Goal: Transaction & Acquisition: Purchase product/service

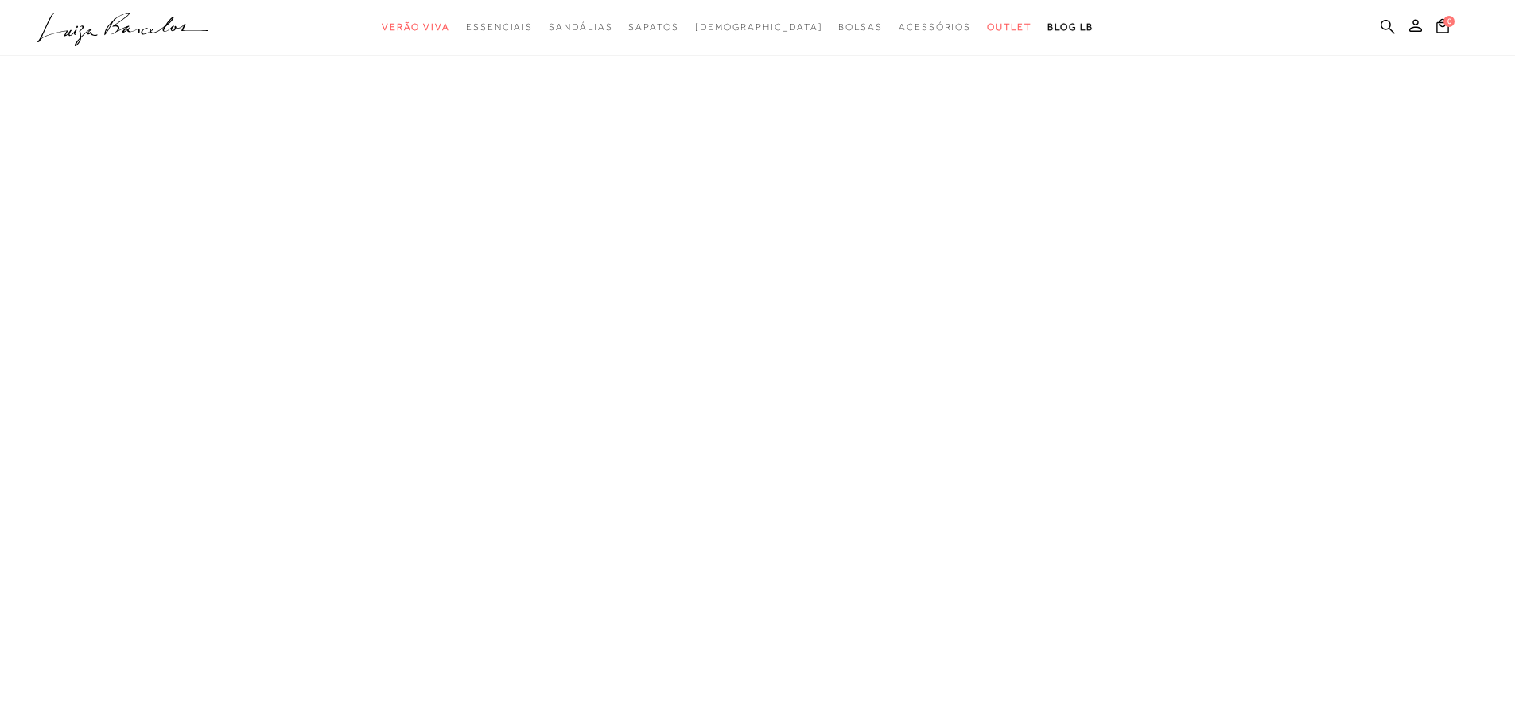
drag, startPoint x: 1509, startPoint y: 2, endPoint x: 1377, endPoint y: 11, distance: 133.1
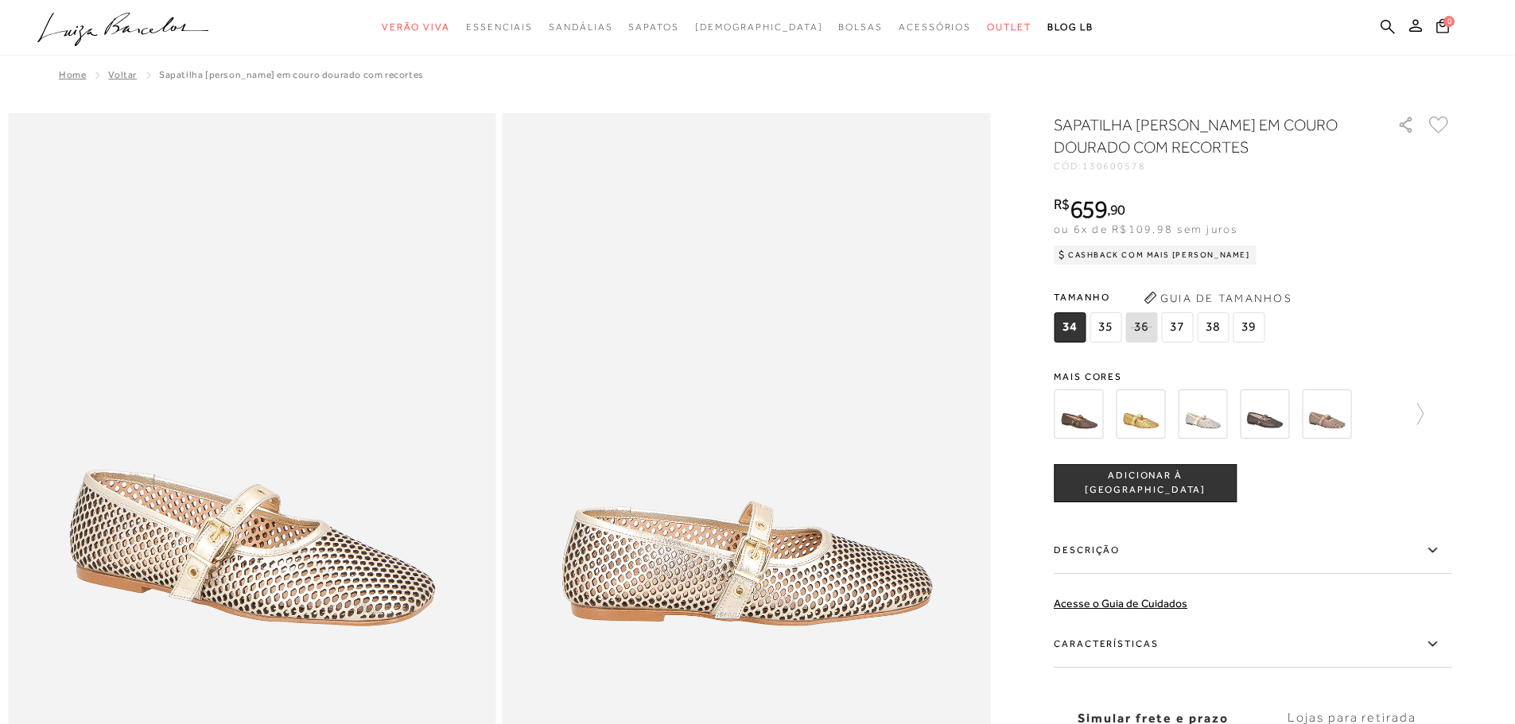
click at [1152, 406] on img at bounding box center [1140, 414] width 49 height 49
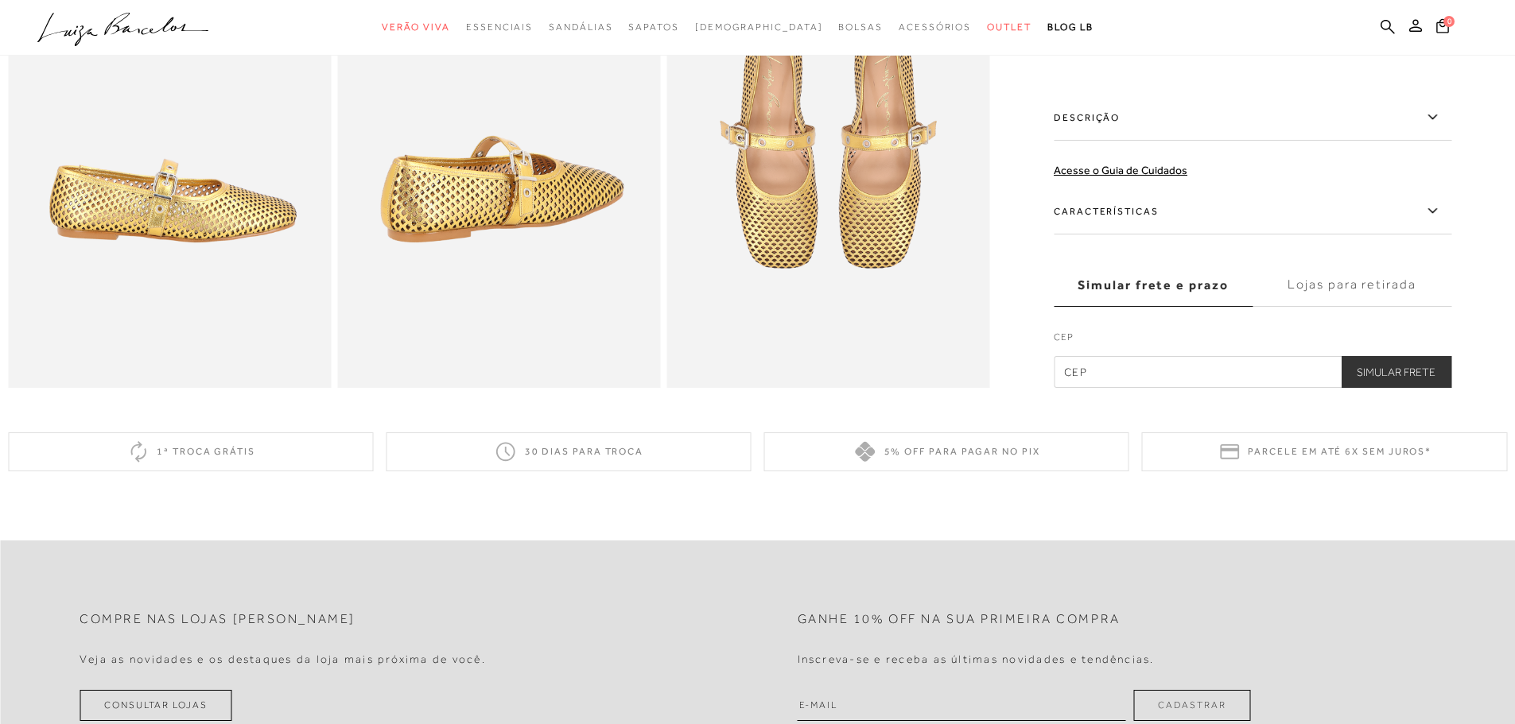
scroll to position [1193, 0]
